Goal: Task Accomplishment & Management: Complete application form

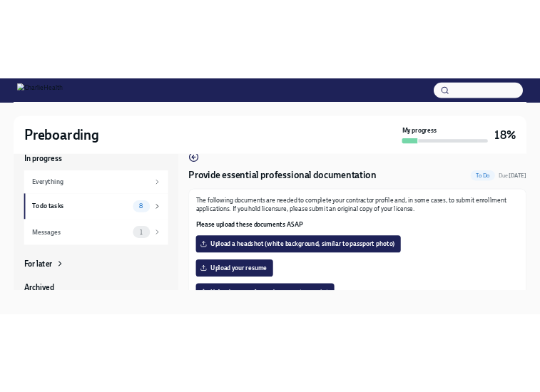
scroll to position [3, 0]
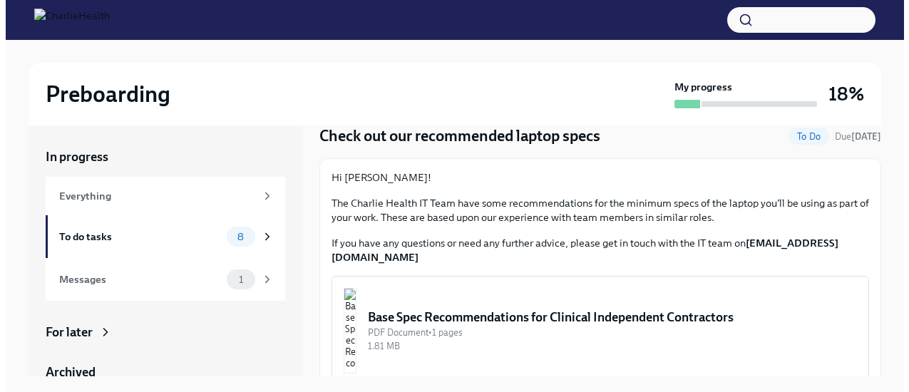
scroll to position [57, 0]
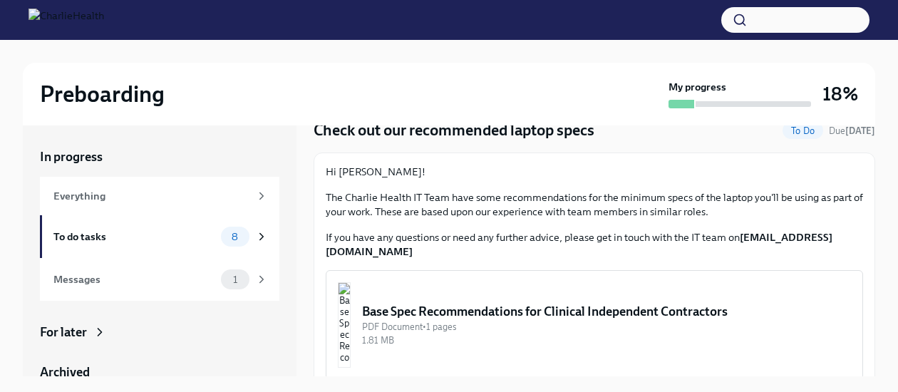
click at [482, 303] on div "Base Spec Recommendations for Clinical Independent Contractors" at bounding box center [606, 311] width 489 height 17
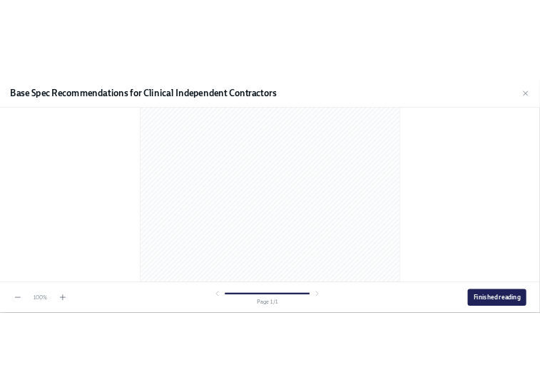
scroll to position [294, 0]
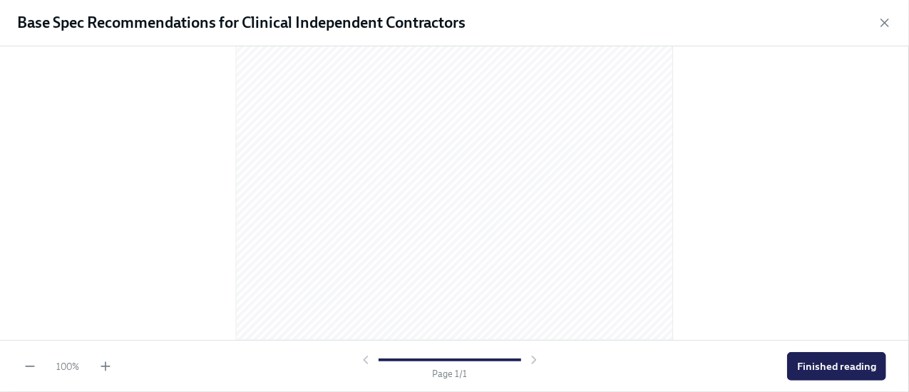
click at [810, 145] on div at bounding box center [454, 193] width 909 height 294
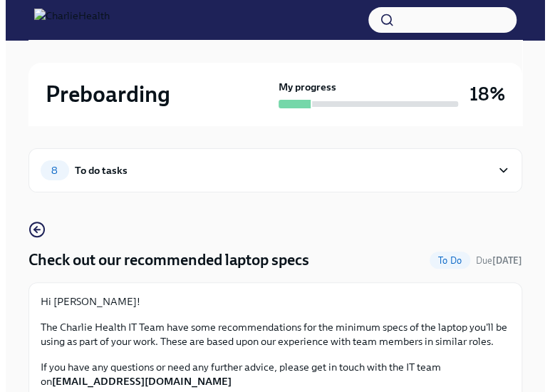
scroll to position [180, 0]
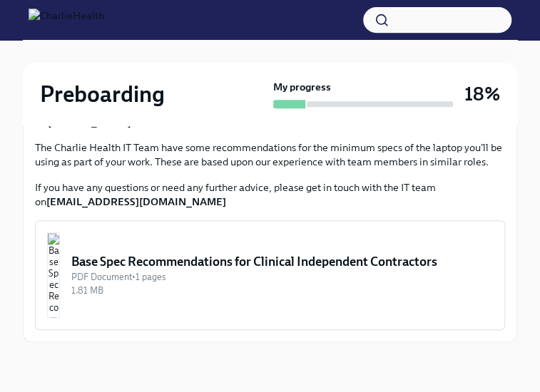
click at [171, 254] on div "Base Spec Recommendations for Clinical Independent Contractors" at bounding box center [281, 261] width 421 height 17
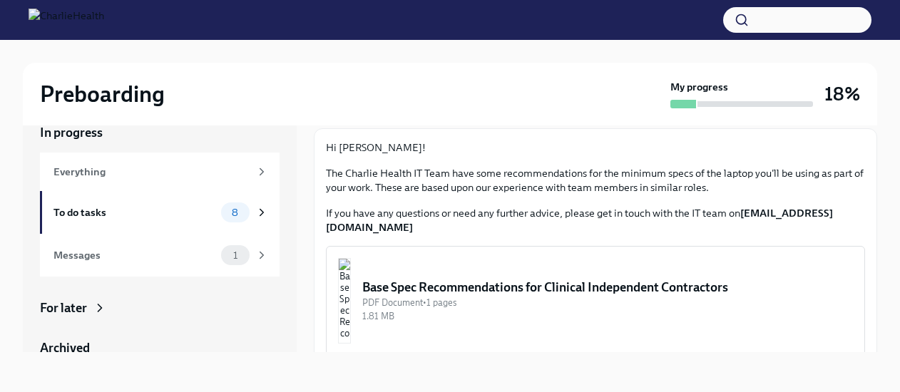
scroll to position [0, 0]
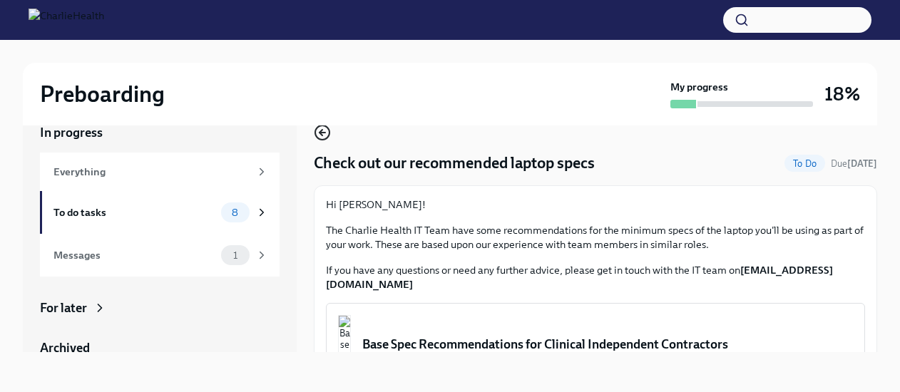
click at [318, 130] on icon "button" at bounding box center [322, 132] width 17 height 17
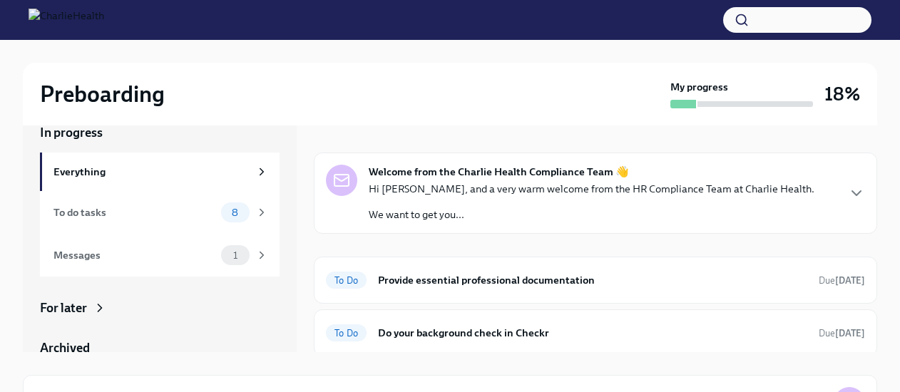
click at [463, 202] on div "Hi Emily, and a very warm welcome from the HR Compliance Team at Charlie Health…" at bounding box center [592, 202] width 446 height 40
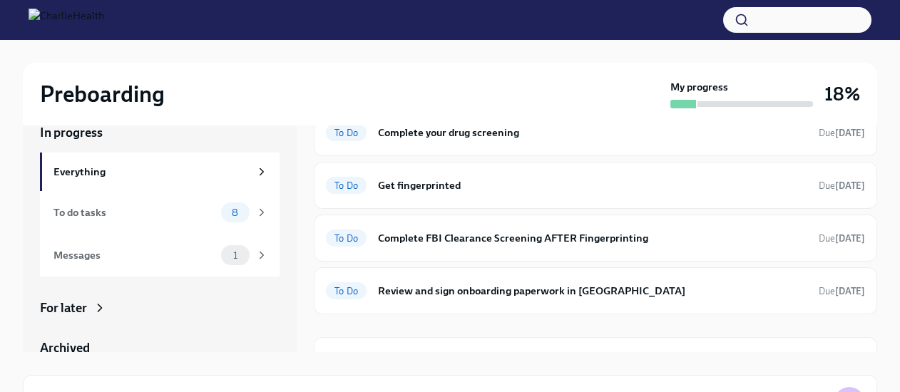
scroll to position [463, 0]
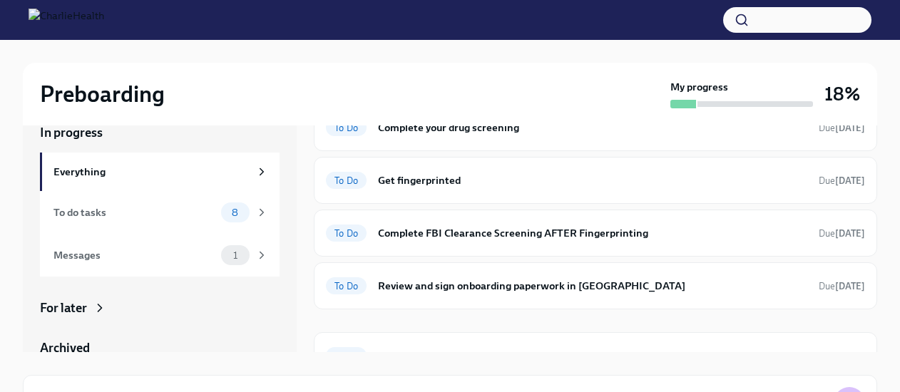
click at [462, 83] on h6 "Do your background check in Checkr" at bounding box center [592, 75] width 429 height 16
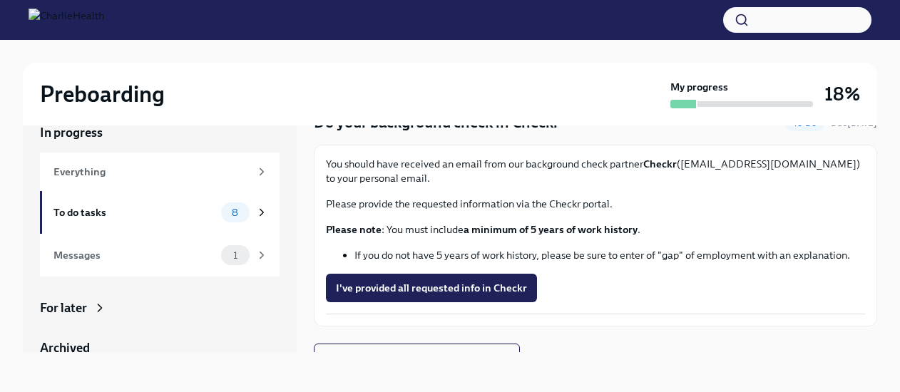
scroll to position [60, 0]
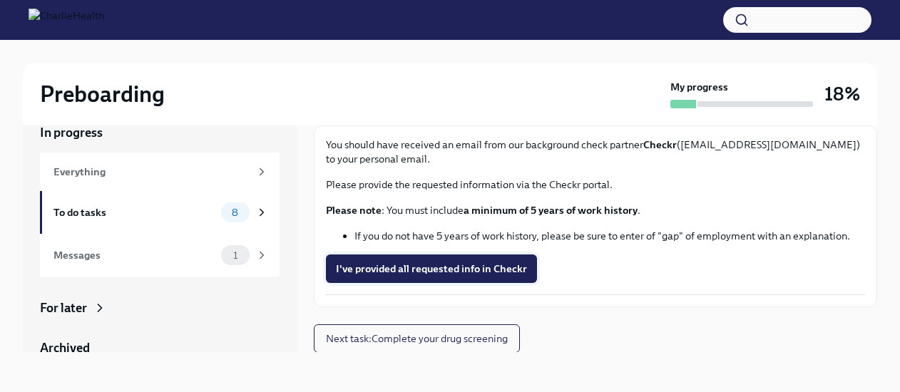
click at [398, 272] on span "I've provided all requested info in Checkr" at bounding box center [431, 269] width 191 height 14
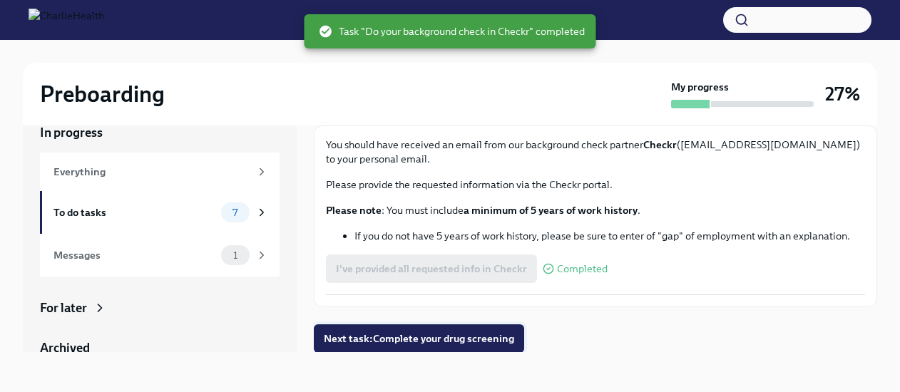
click at [443, 344] on span "Next task : Complete your drug screening" at bounding box center [419, 338] width 190 height 14
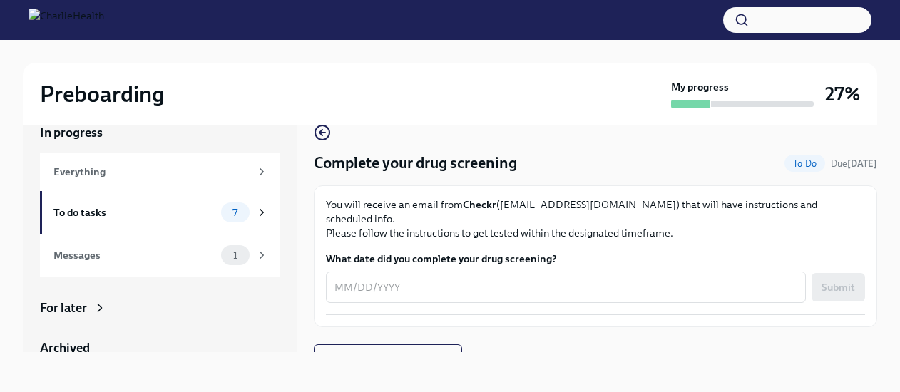
scroll to position [6, 0]
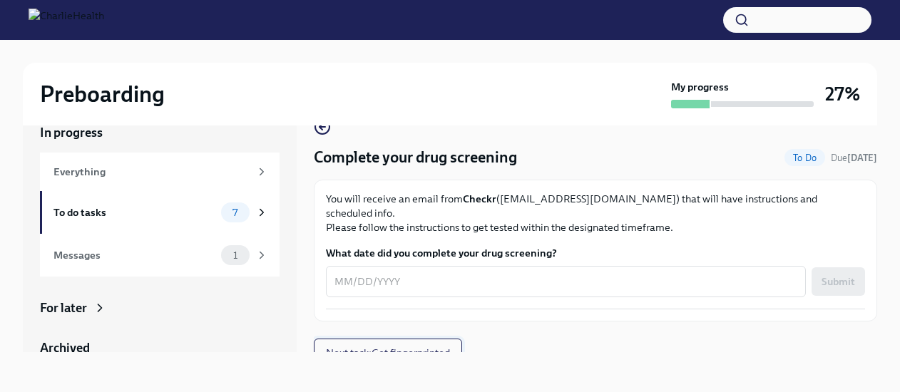
click at [335, 347] on button "Next task : Get fingerprinted" at bounding box center [388, 353] width 148 height 29
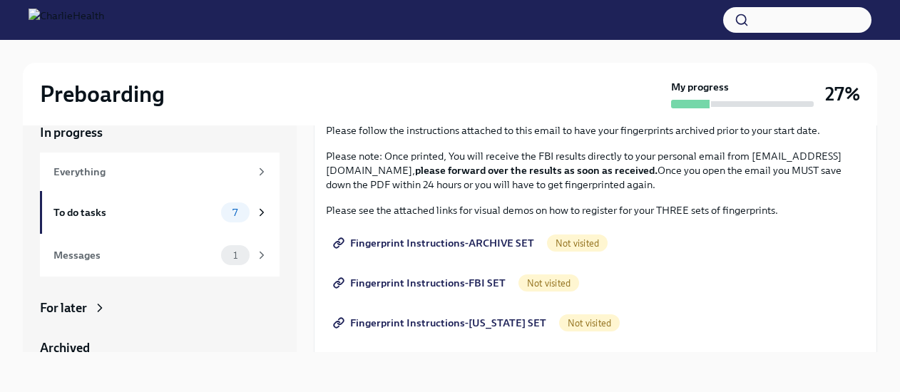
scroll to position [115, 0]
click at [488, 238] on span "Fingerprint Instructions-ARCHIVE SET" at bounding box center [435, 242] width 198 height 14
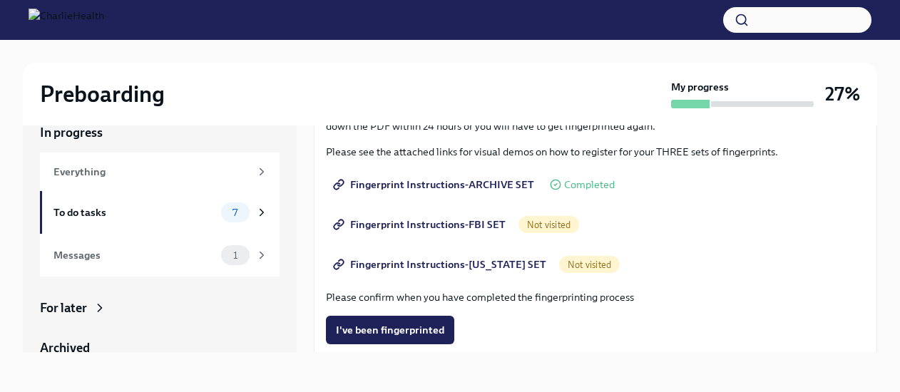
click at [460, 226] on span "Fingerprint Instructions-FBI SET" at bounding box center [421, 224] width 170 height 14
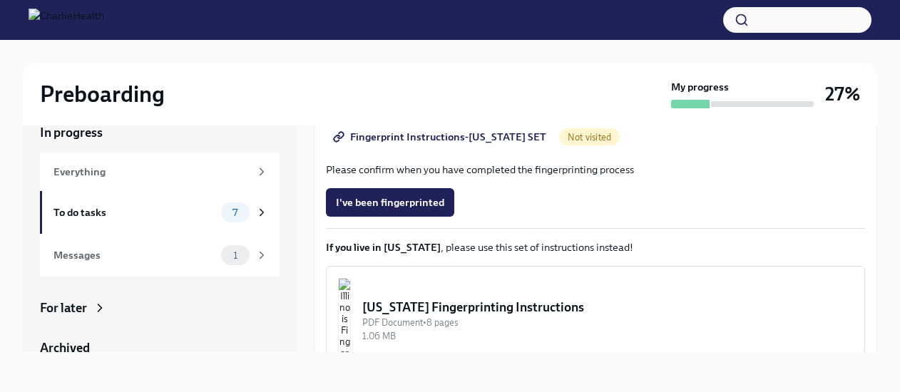
scroll to position [178, 0]
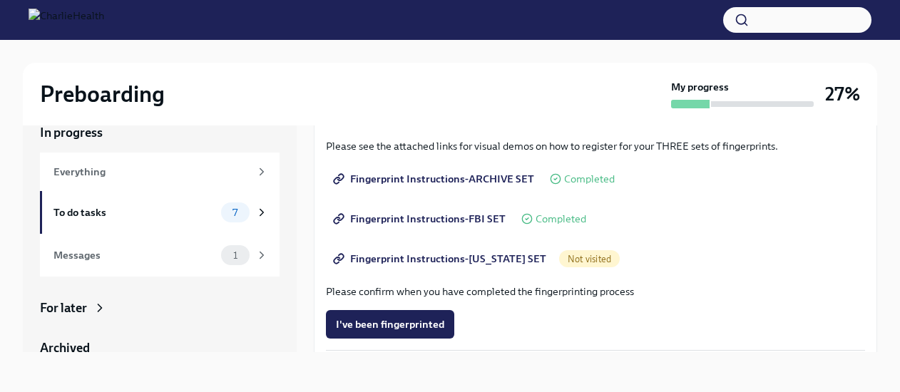
click at [420, 262] on span "Fingerprint Instructions-FLORIDA SET" at bounding box center [441, 259] width 210 height 14
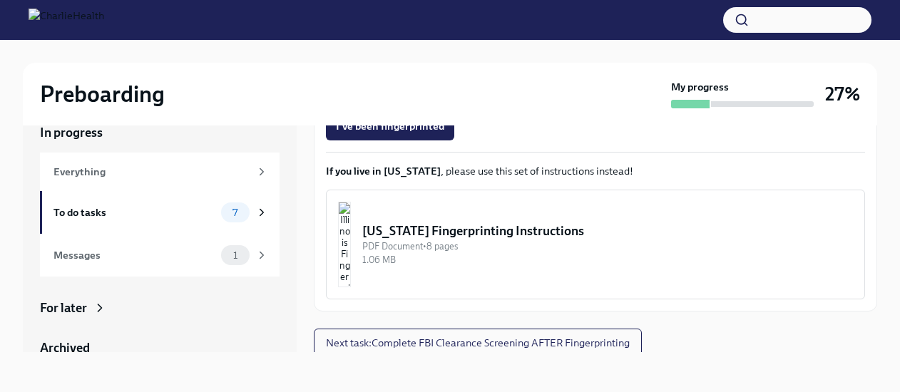
scroll to position [380, 0]
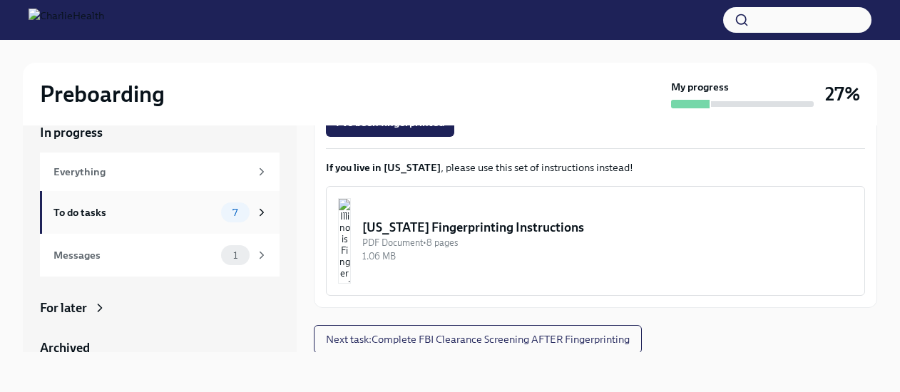
click at [176, 203] on div "To do tasks 7" at bounding box center [160, 212] width 215 height 20
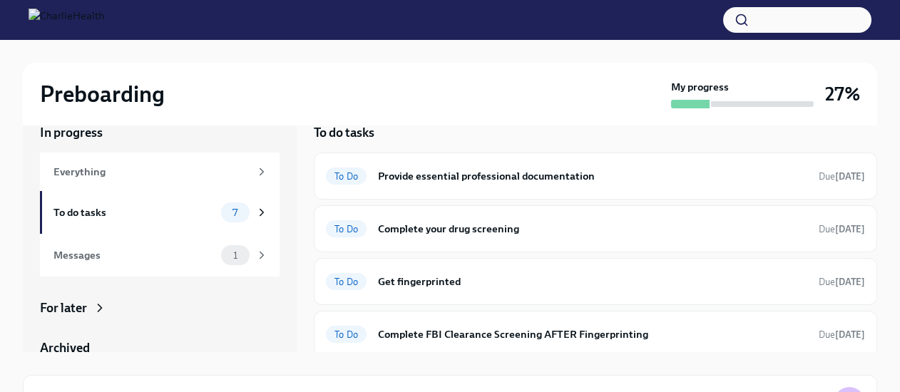
click at [304, 188] on div "In progress Everything To do tasks 7 Messages 1 For later Archived Completed ta…" at bounding box center [450, 226] width 854 height 251
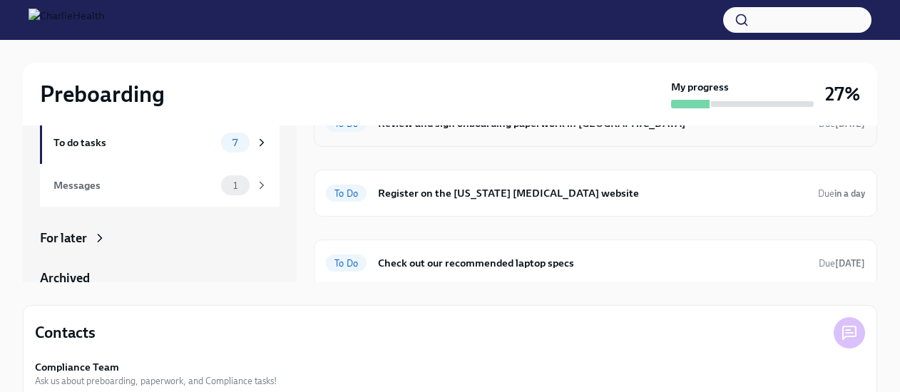
scroll to position [195, 0]
click at [409, 187] on h6 "Register on the Pennsylvania Child Abuse website" at bounding box center [592, 193] width 428 height 16
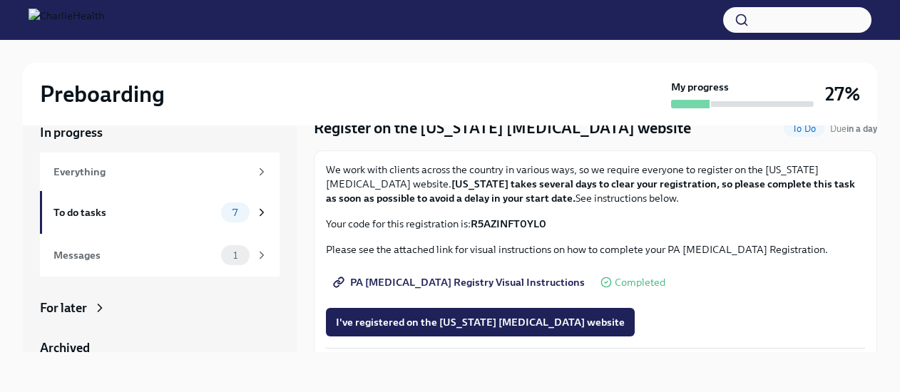
scroll to position [88, 0]
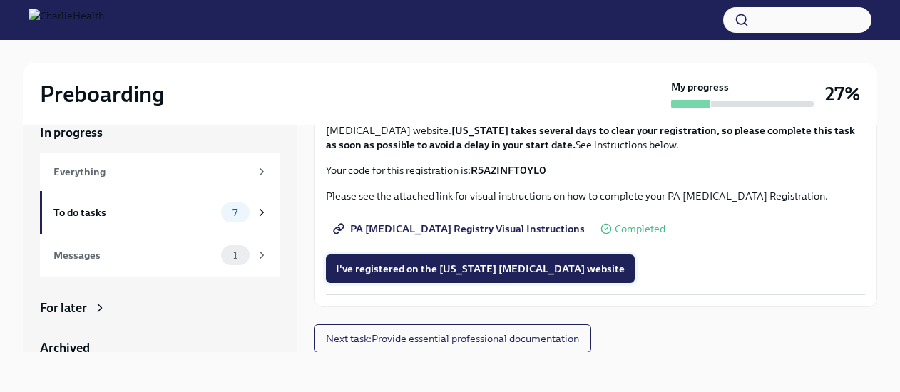
click at [426, 265] on span "I've registered on the Pennsylvania Child Abuse website" at bounding box center [480, 269] width 289 height 14
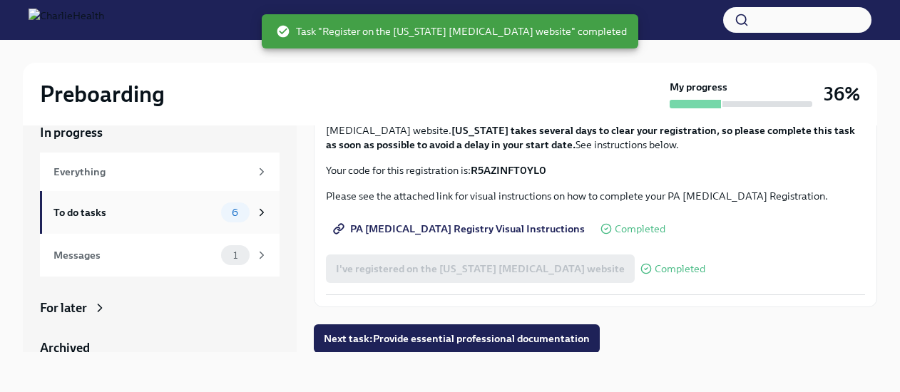
click at [100, 211] on div "To do tasks" at bounding box center [134, 213] width 162 height 16
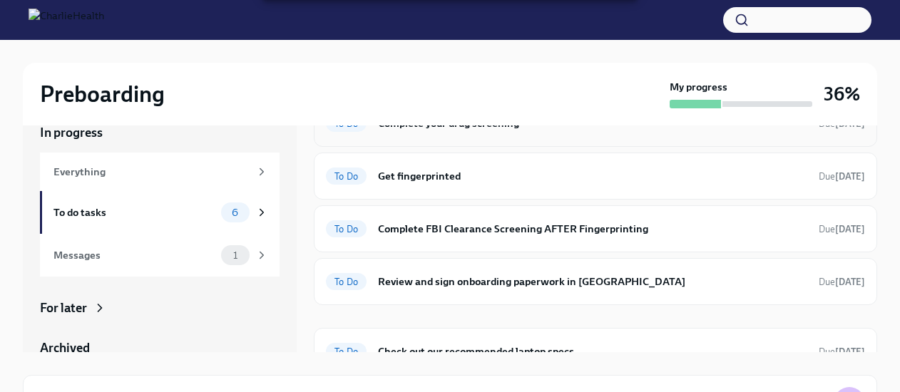
scroll to position [125, 0]
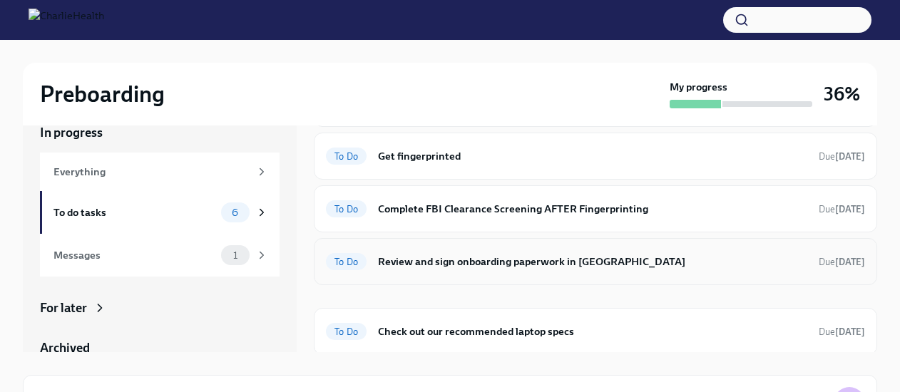
click at [502, 254] on h6 "Review and sign onboarding paperwork in UKG" at bounding box center [592, 262] width 429 height 16
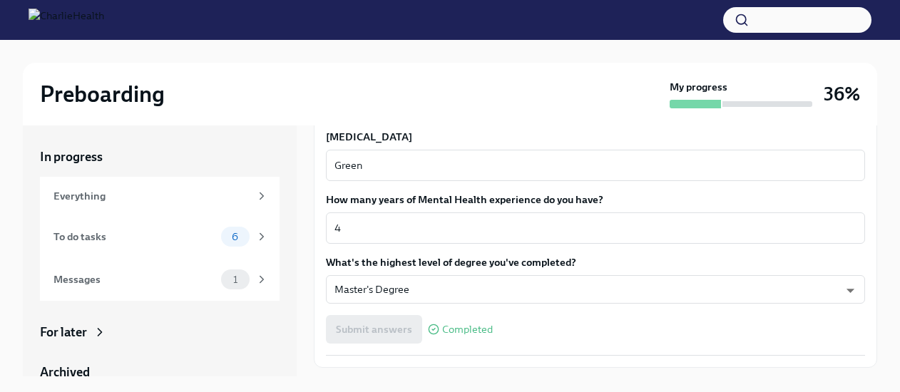
scroll to position [1380, 0]
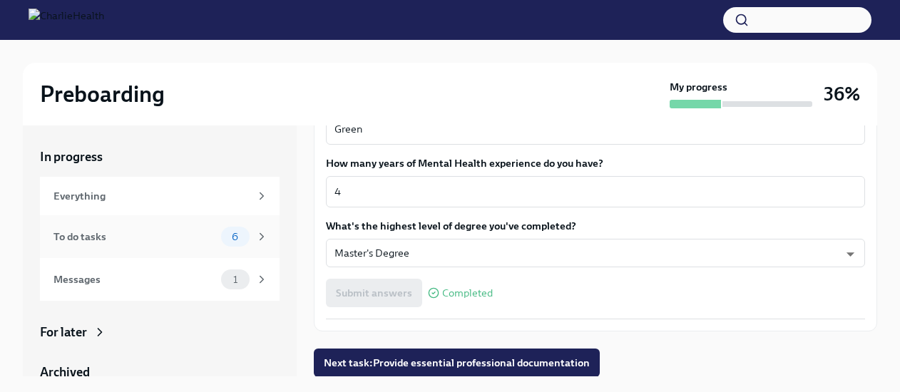
click at [125, 227] on div "To do tasks 6" at bounding box center [160, 237] width 215 height 20
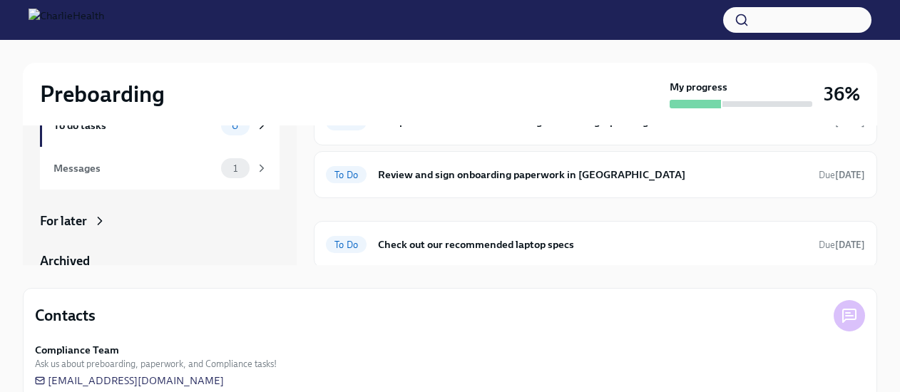
scroll to position [112, 0]
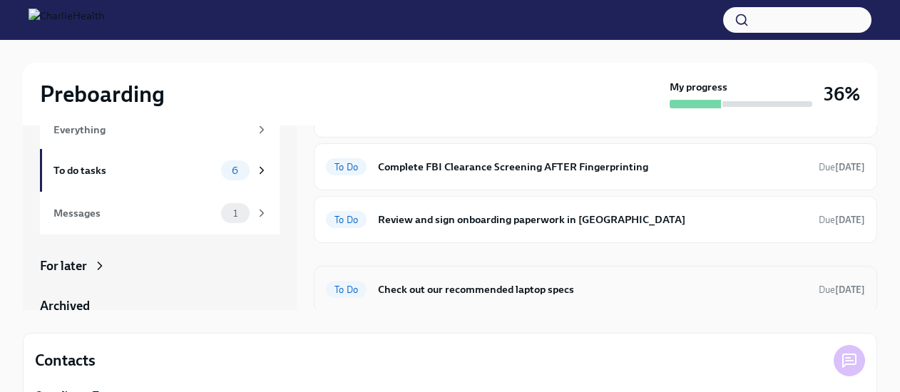
click at [475, 287] on h6 "Check out our recommended laptop specs" at bounding box center [592, 290] width 429 height 16
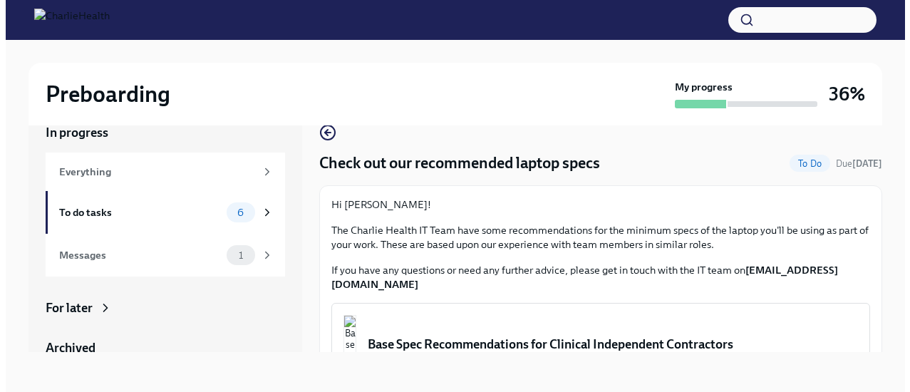
scroll to position [57, 0]
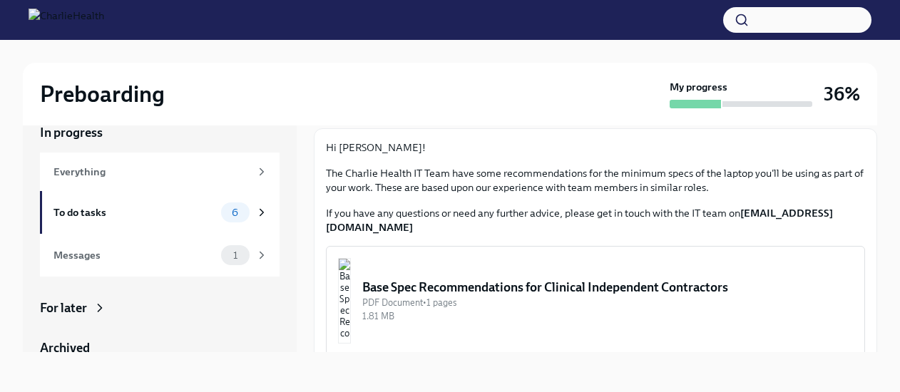
click at [472, 296] on div "PDF Document • 1 pages" at bounding box center [607, 303] width 490 height 14
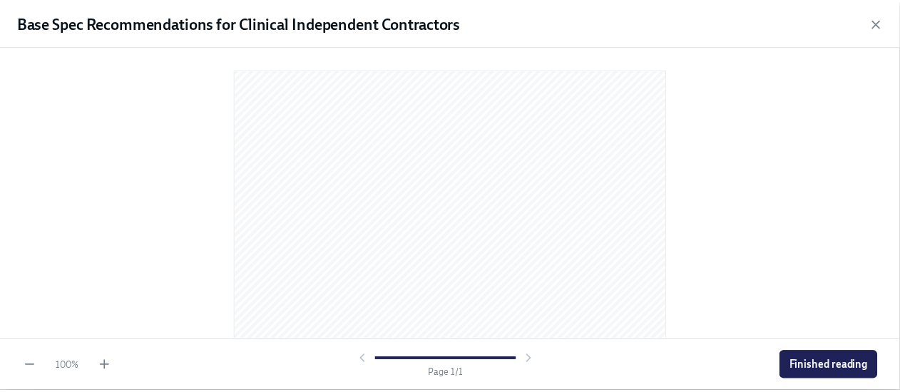
scroll to position [294, 0]
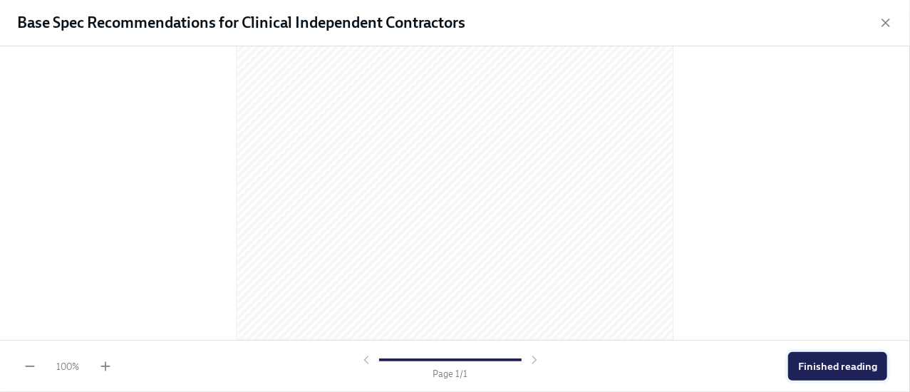
click at [835, 369] on span "Finished reading" at bounding box center [837, 366] width 79 height 14
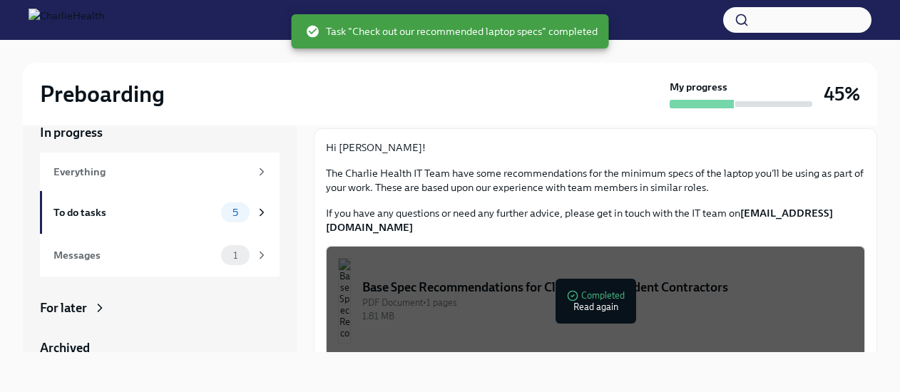
scroll to position [0, 0]
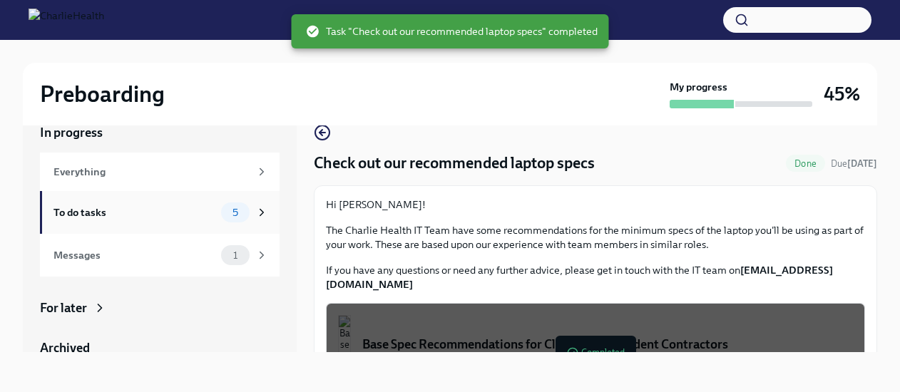
click at [125, 220] on div "To do tasks 5" at bounding box center [160, 212] width 215 height 20
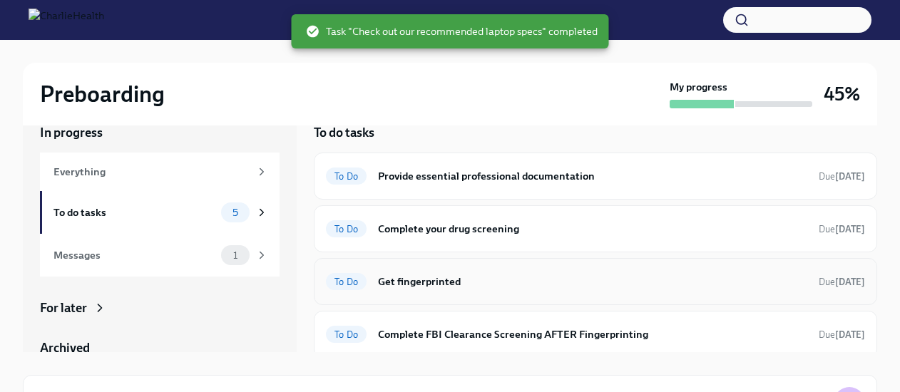
scroll to position [56, 0]
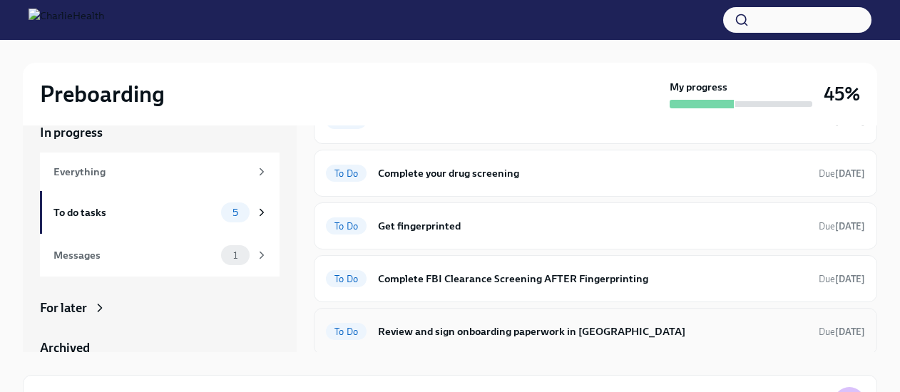
click at [542, 320] on div "To Do Review and sign onboarding paperwork in UKG Due in 8 days" at bounding box center [595, 331] width 539 height 23
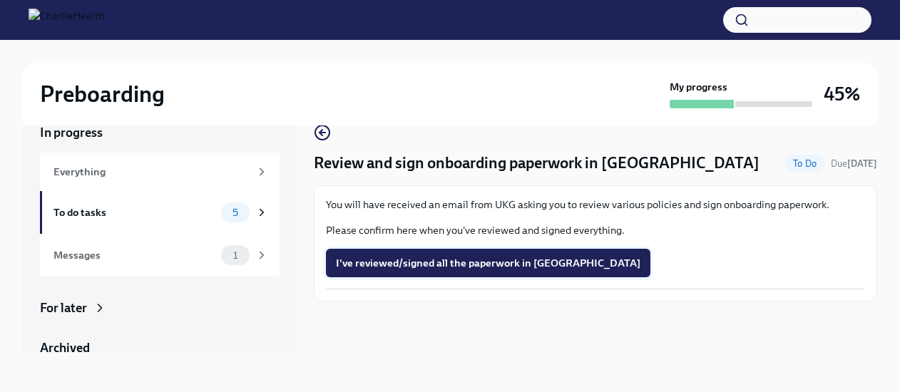
click at [427, 272] on button "I've reviewed/signed all the paperwork in UKG" at bounding box center [488, 263] width 324 height 29
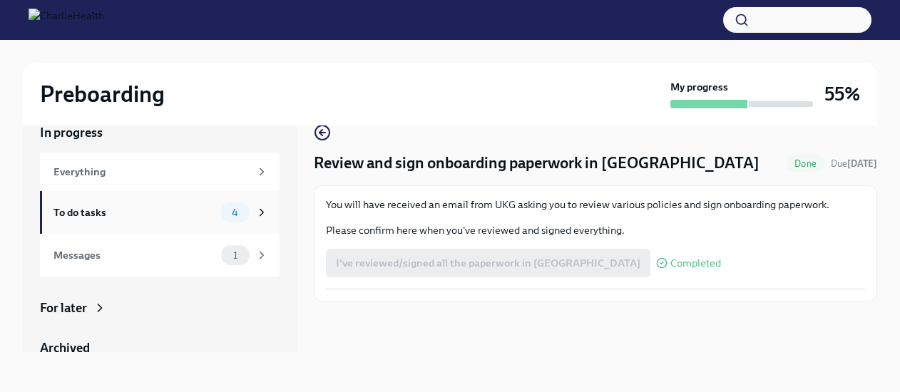
click at [81, 214] on div "To do tasks" at bounding box center [134, 213] width 162 height 16
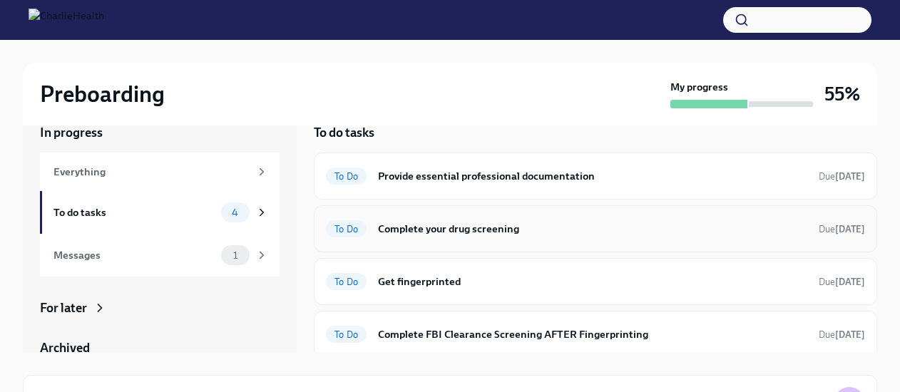
scroll to position [4, 0]
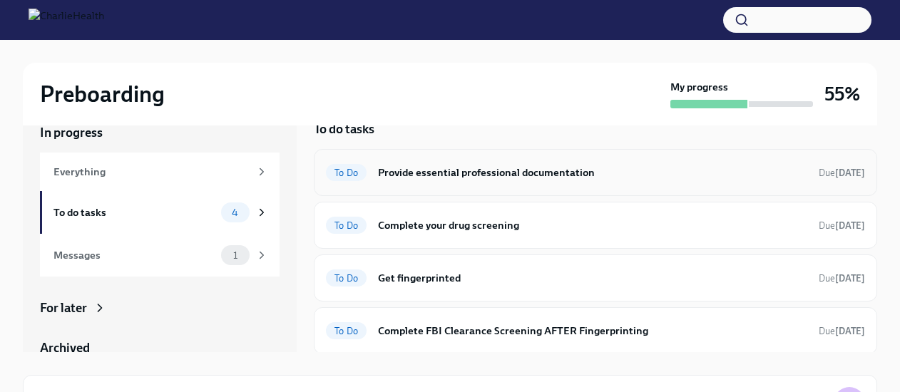
click at [435, 175] on h6 "Provide essential professional documentation" at bounding box center [592, 173] width 429 height 16
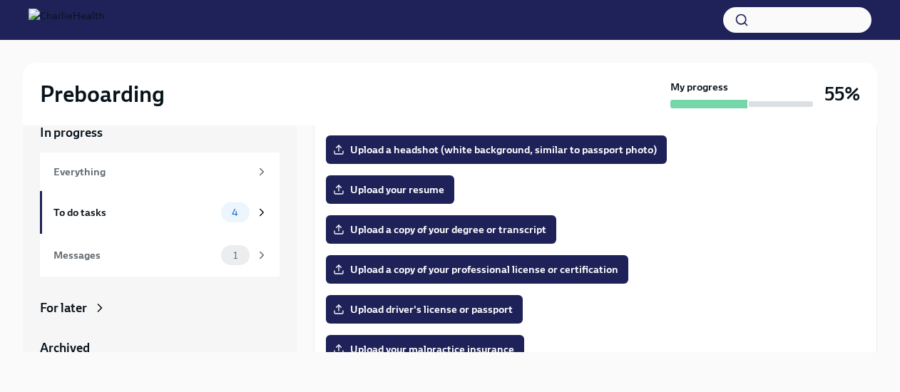
scroll to position [129, 0]
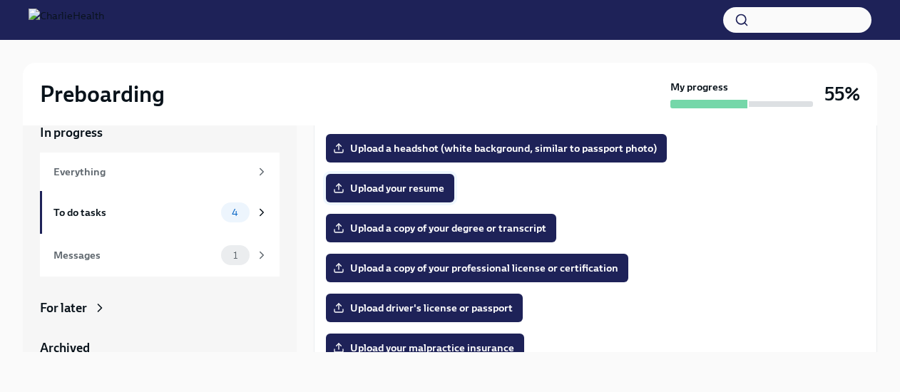
click at [414, 186] on span "Upload your resume" at bounding box center [390, 188] width 108 height 14
click at [0, 0] on input "Upload your resume" at bounding box center [0, 0] width 0 height 0
click at [365, 188] on span "Upload your resume" at bounding box center [390, 188] width 108 height 14
click at [0, 0] on input "Upload your resume" at bounding box center [0, 0] width 0 height 0
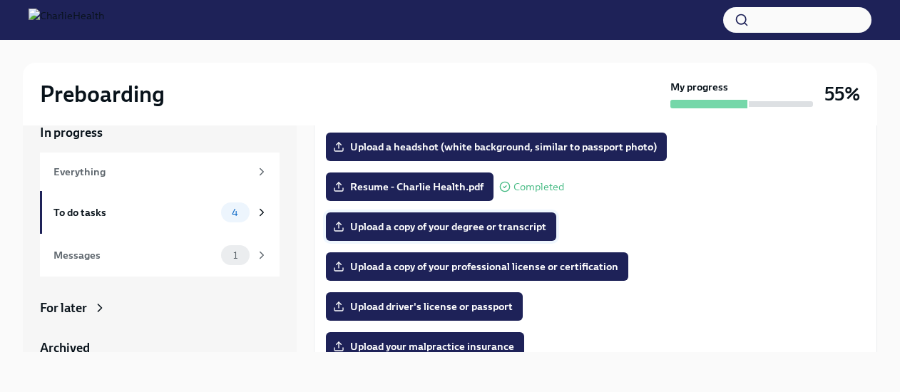
scroll to position [165, 0]
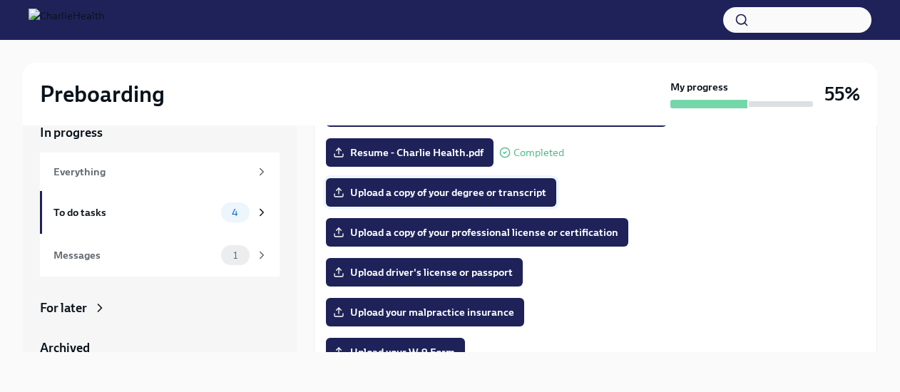
click at [413, 193] on span "Upload a copy of your degree or transcript" at bounding box center [441, 192] width 210 height 14
click at [0, 0] on input "Upload a copy of your degree or transcript" at bounding box center [0, 0] width 0 height 0
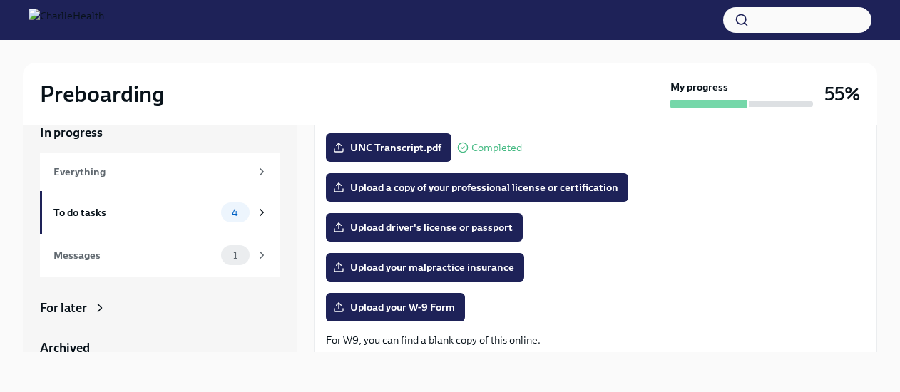
scroll to position [210, 0]
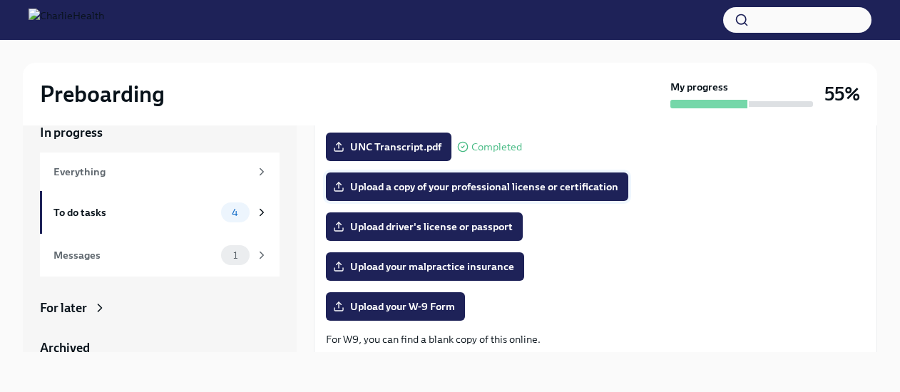
click at [411, 182] on span "Upload a copy of your professional license or certification" at bounding box center [477, 187] width 282 height 14
click at [0, 0] on input "Upload a copy of your professional license or certification" at bounding box center [0, 0] width 0 height 0
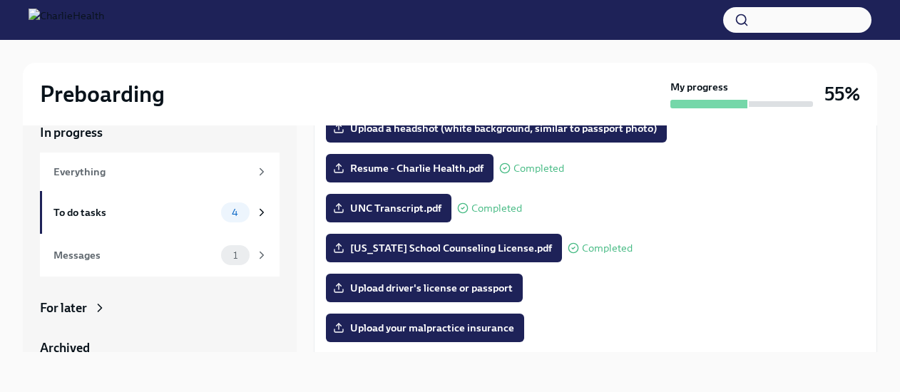
scroll to position [0, 0]
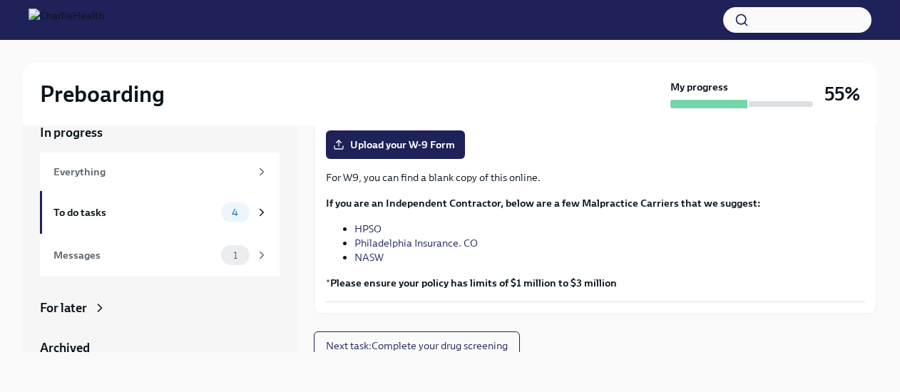
scroll to position [373, 0]
click at [433, 242] on link "Philadelphia Insurance. CO" at bounding box center [415, 242] width 123 height 13
click at [364, 257] on link "NASW" at bounding box center [368, 256] width 29 height 13
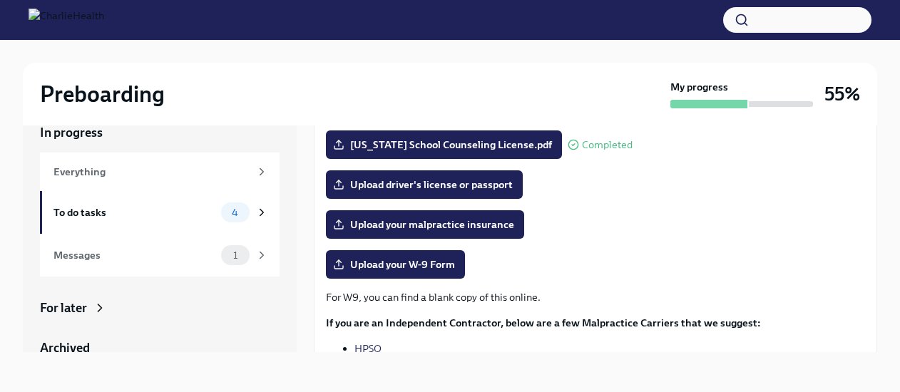
scroll to position [247, 0]
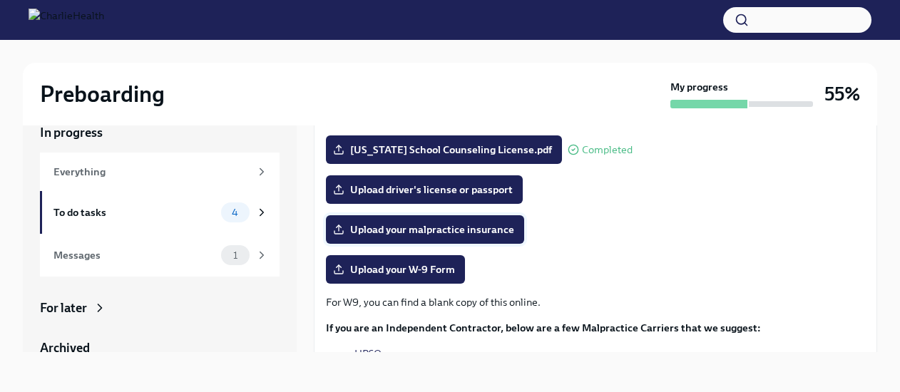
click at [384, 225] on span "Upload your malpractice insurance" at bounding box center [425, 229] width 178 height 14
click at [0, 0] on input "Upload your malpractice insurance" at bounding box center [0, 0] width 0 height 0
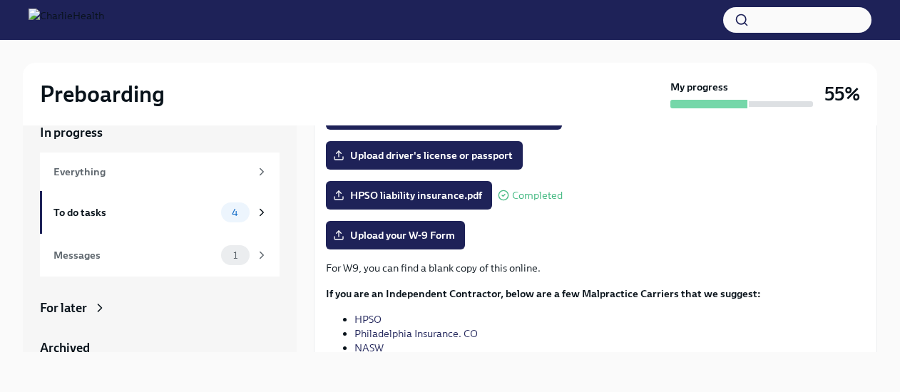
scroll to position [282, 0]
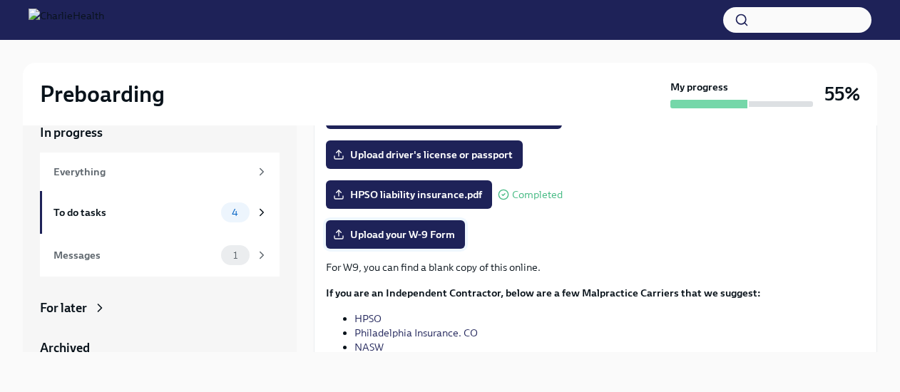
click at [394, 237] on span "Upload your W-9 Form" at bounding box center [395, 234] width 119 height 14
click at [0, 0] on input "Upload your W-9 Form" at bounding box center [0, 0] width 0 height 0
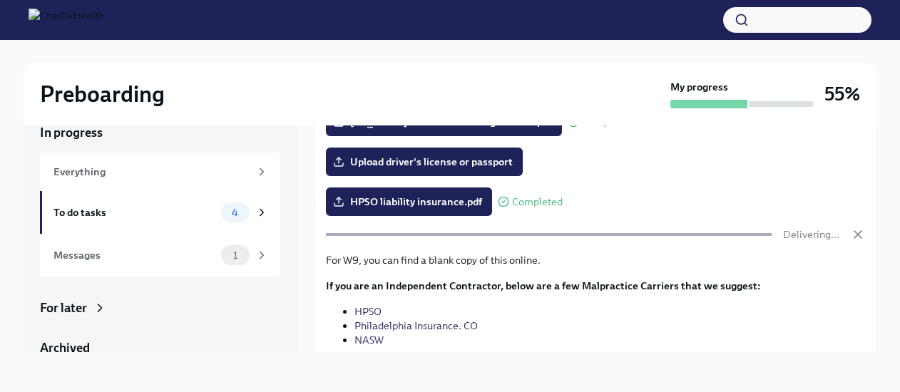
scroll to position [276, 0]
